Goal: Find specific page/section: Find specific page/section

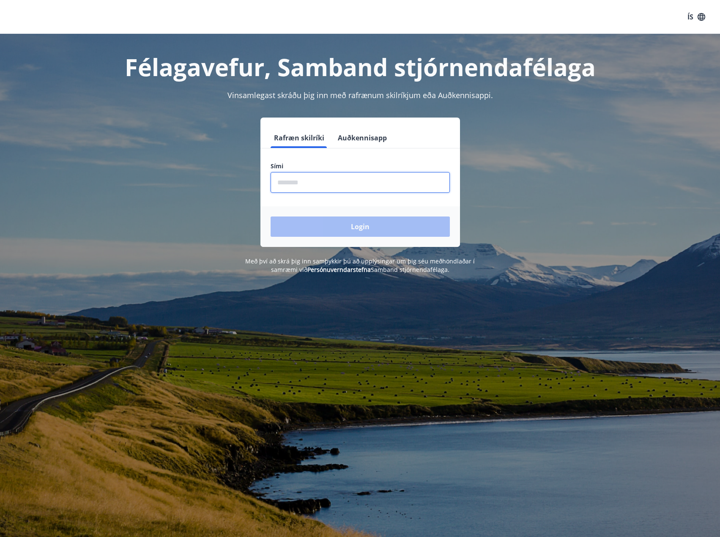
click at [374, 183] on input "phone" at bounding box center [360, 182] width 179 height 21
type input "********"
click at [359, 226] on button "Login" at bounding box center [360, 226] width 179 height 20
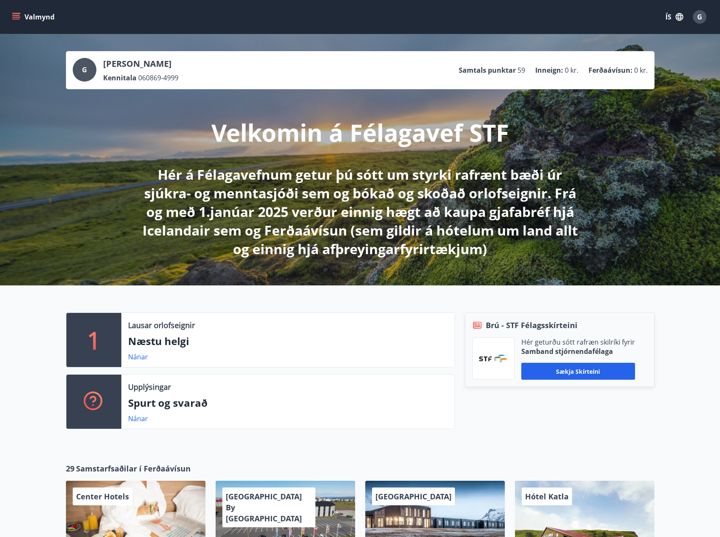
click at [39, 302] on div "1 Lausar orlofseignir Næstu helgi Nánar Upplýsingar Spurt og svarað Nánar Brú -…" at bounding box center [360, 367] width 720 height 164
click at [616, 72] on p "Ferðaávísun :" at bounding box center [611, 70] width 44 height 9
click at [15, 16] on icon "menu" at bounding box center [16, 15] width 8 height 1
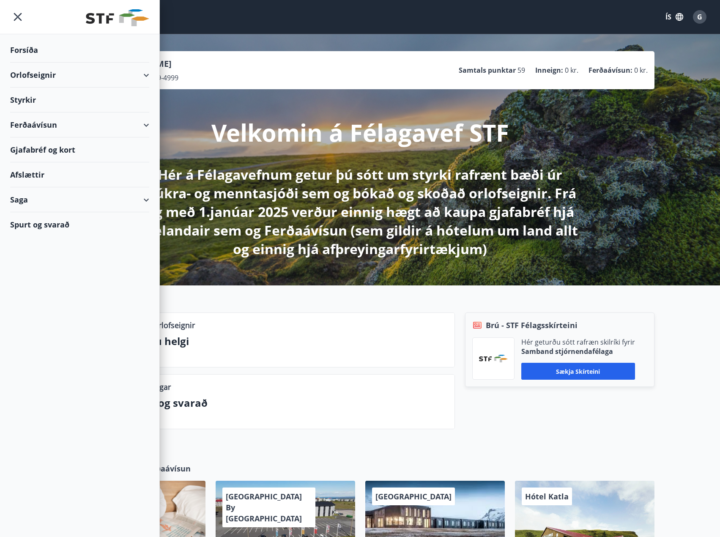
click at [53, 149] on div "Gjafabréf og kort" at bounding box center [79, 149] width 139 height 25
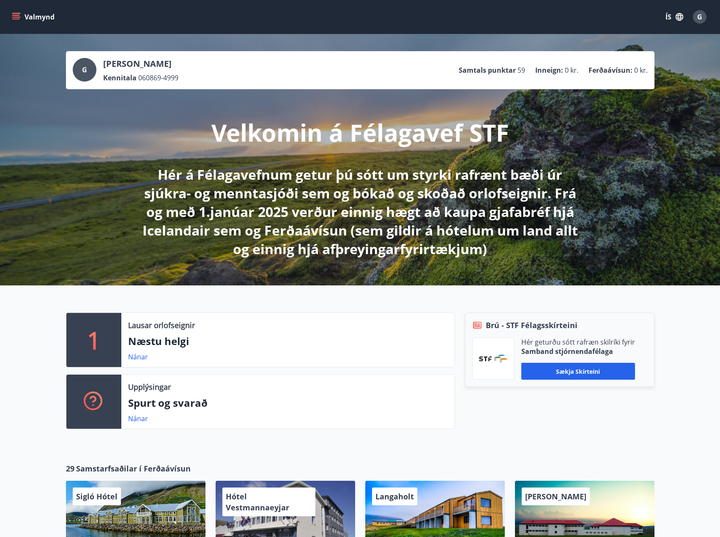
click at [15, 15] on icon "menu" at bounding box center [16, 15] width 8 height 1
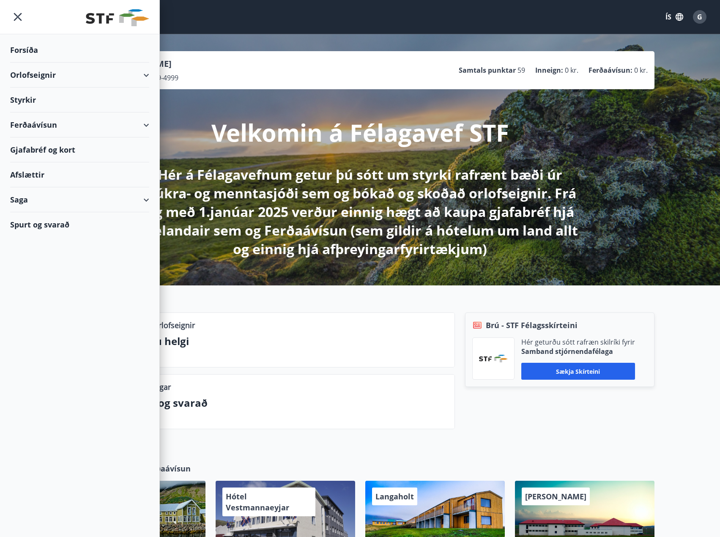
click at [47, 151] on div "Gjafabréf og kort" at bounding box center [79, 149] width 139 height 25
